Goal: Obtain resource: Download file/media

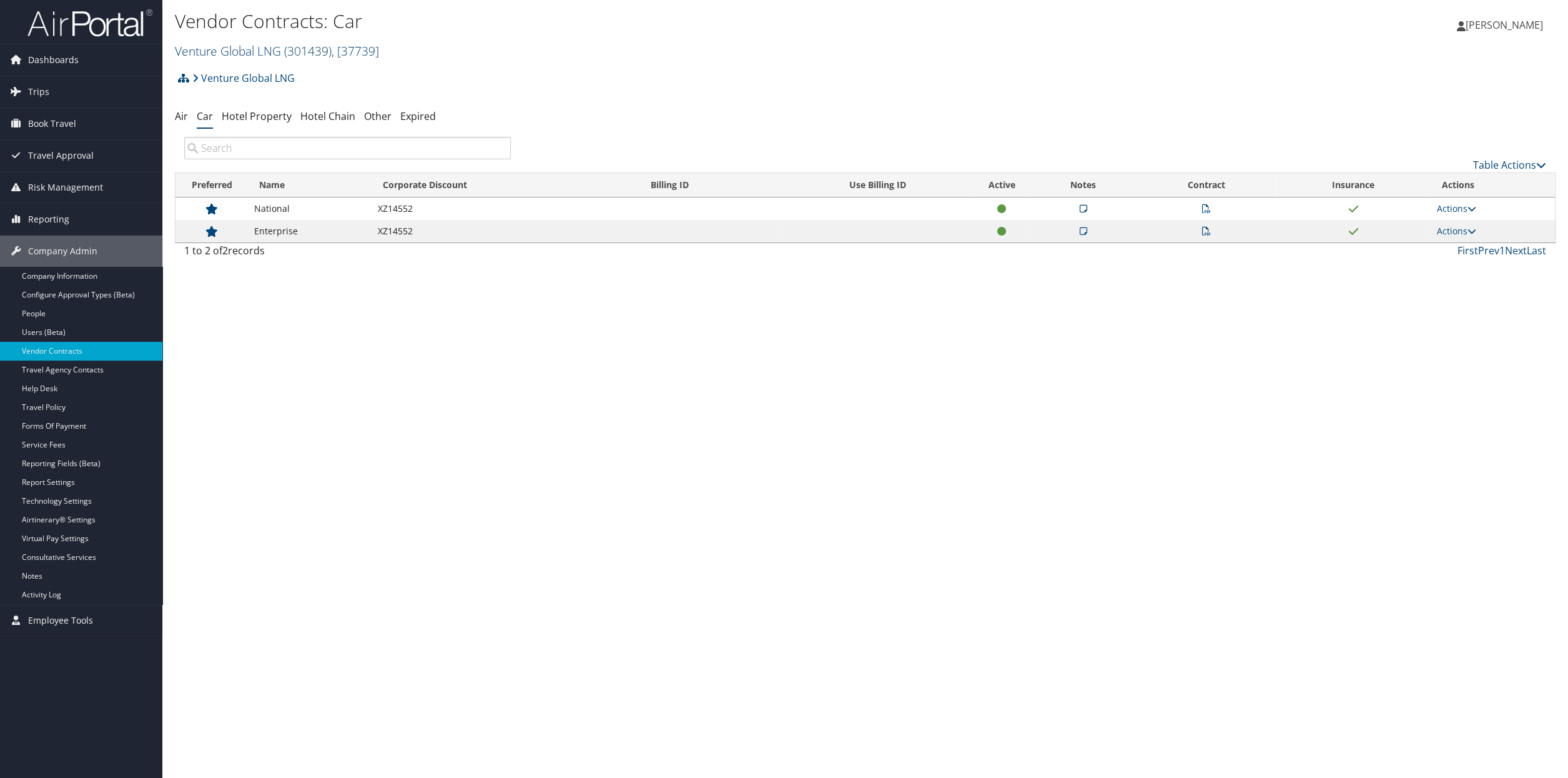
click at [370, 52] on span ", [ 37739 ]" at bounding box center [356, 51] width 48 height 17
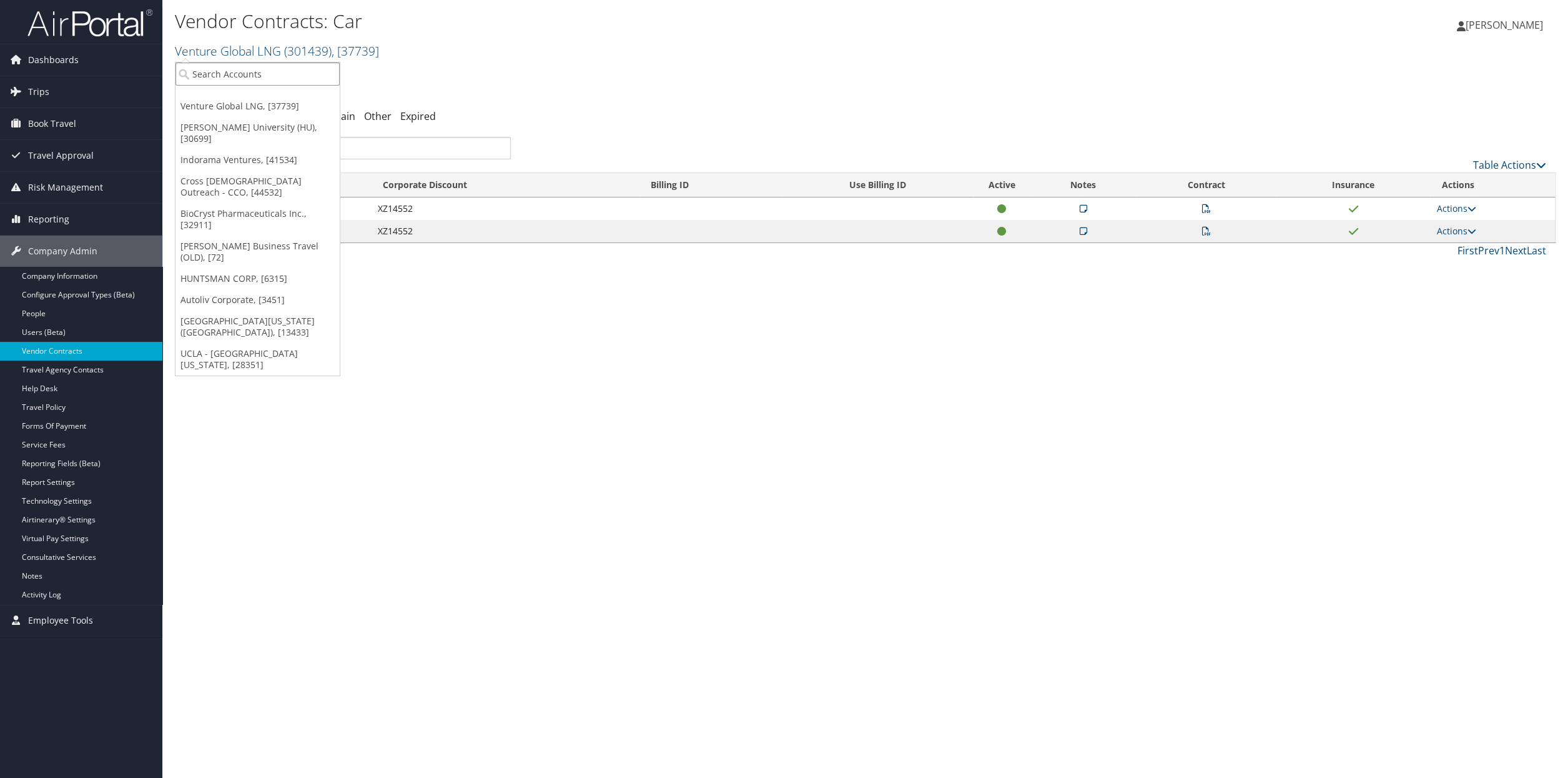
click at [232, 70] on input "search" at bounding box center [258, 74] width 165 height 23
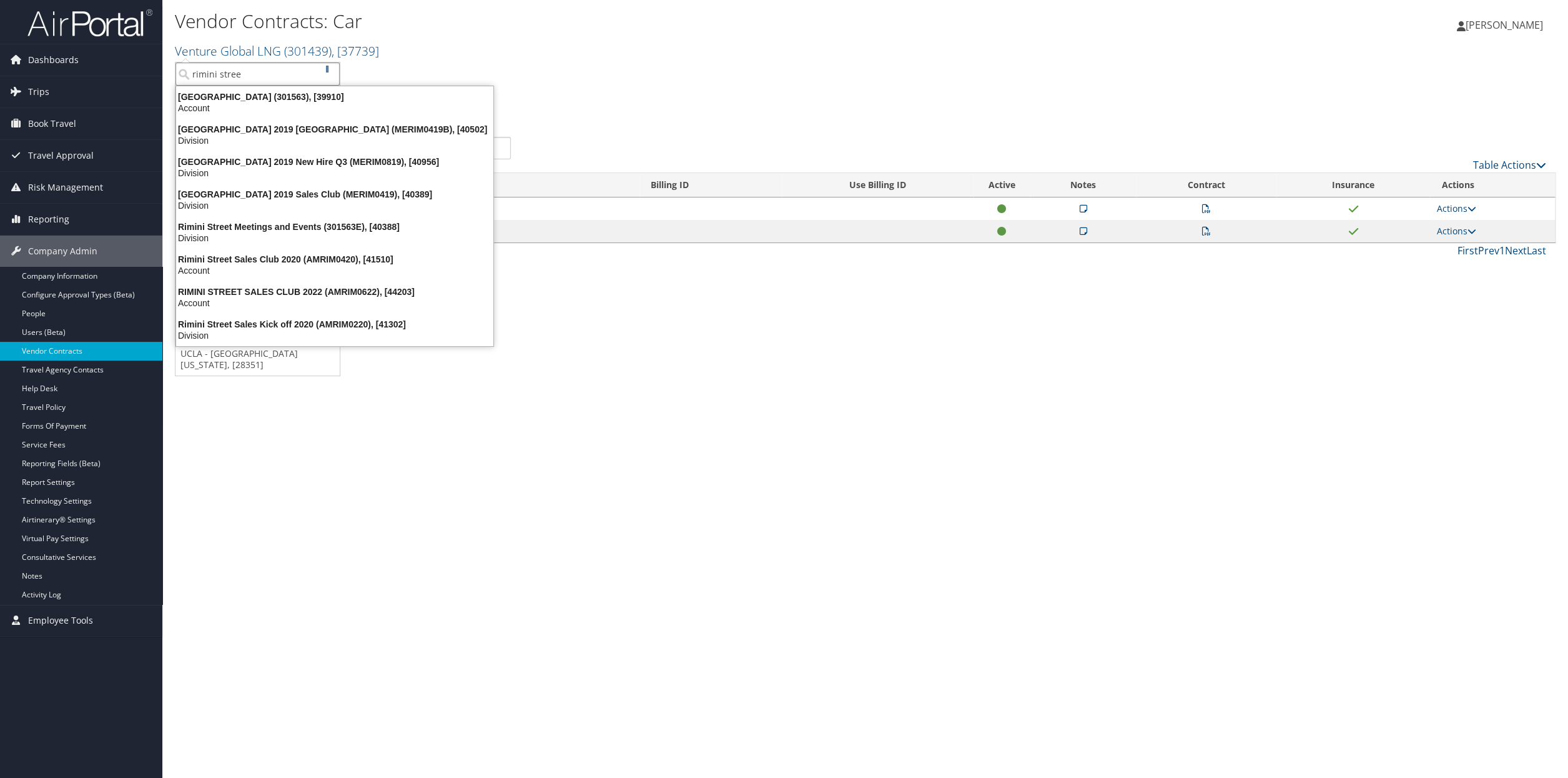
type input "rimini street"
click at [248, 107] on div "Account" at bounding box center [334, 108] width 332 height 11
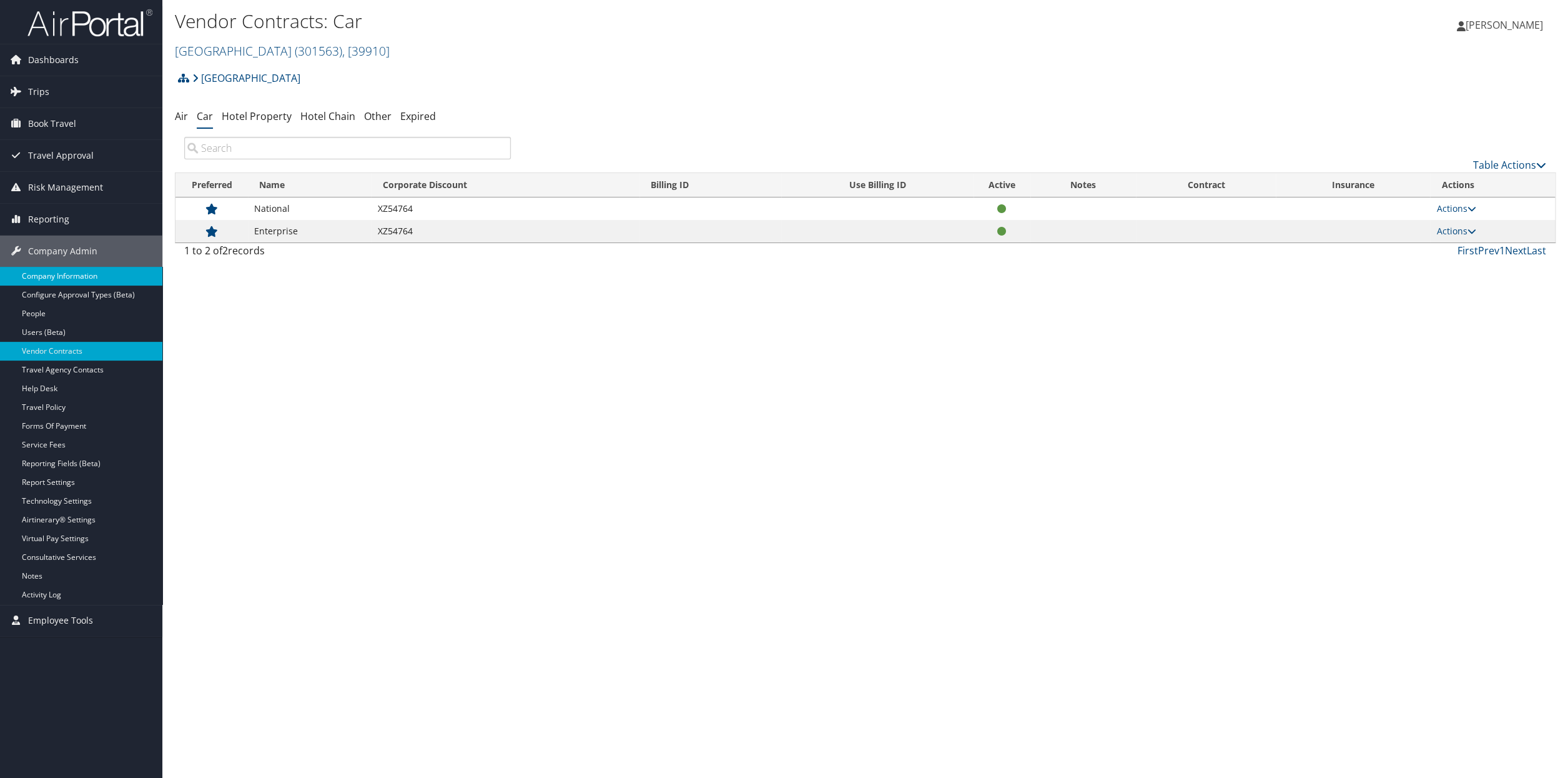
click at [60, 268] on link "Company Information" at bounding box center [81, 276] width 163 height 19
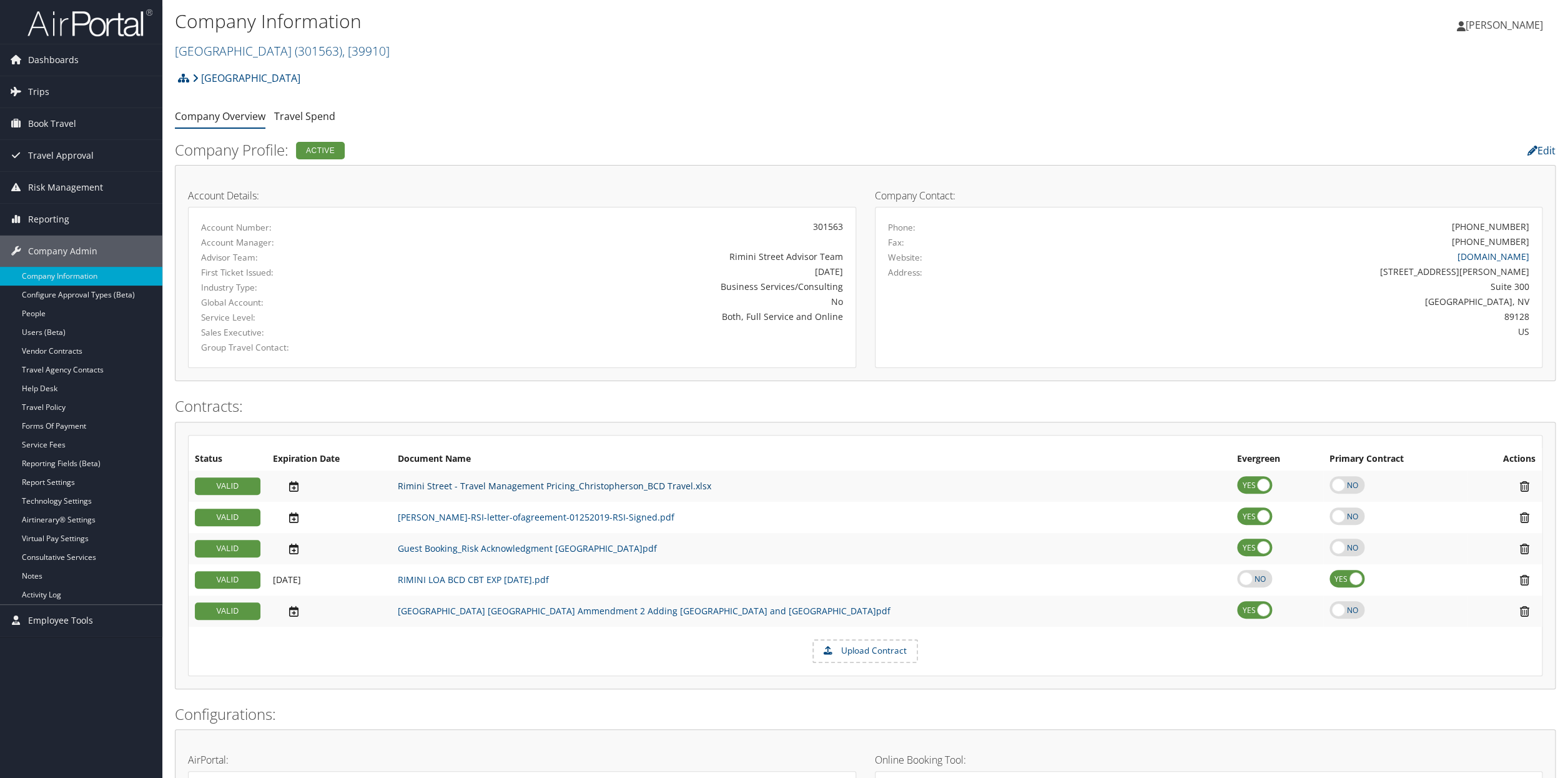
click at [570, 489] on link "Rimini Street - Travel Management Pricing_Christopherson_BCD Travel.xlsx" at bounding box center [554, 485] width 314 height 11
click at [451, 577] on link "RIMINI LOA BCD CBT EXP [DATE].pdf" at bounding box center [473, 579] width 151 height 11
